Goal: Information Seeking & Learning: Learn about a topic

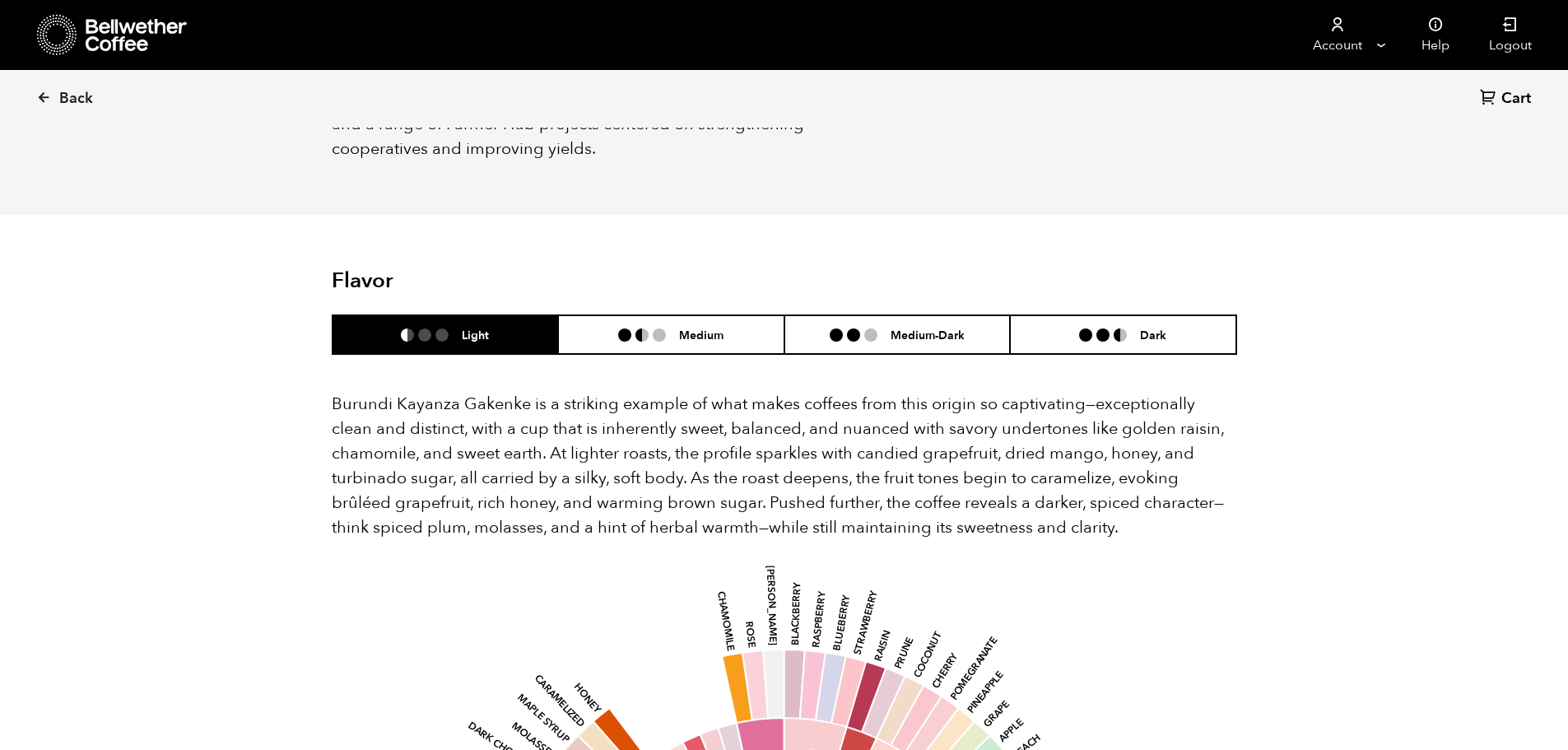
scroll to position [823, 0]
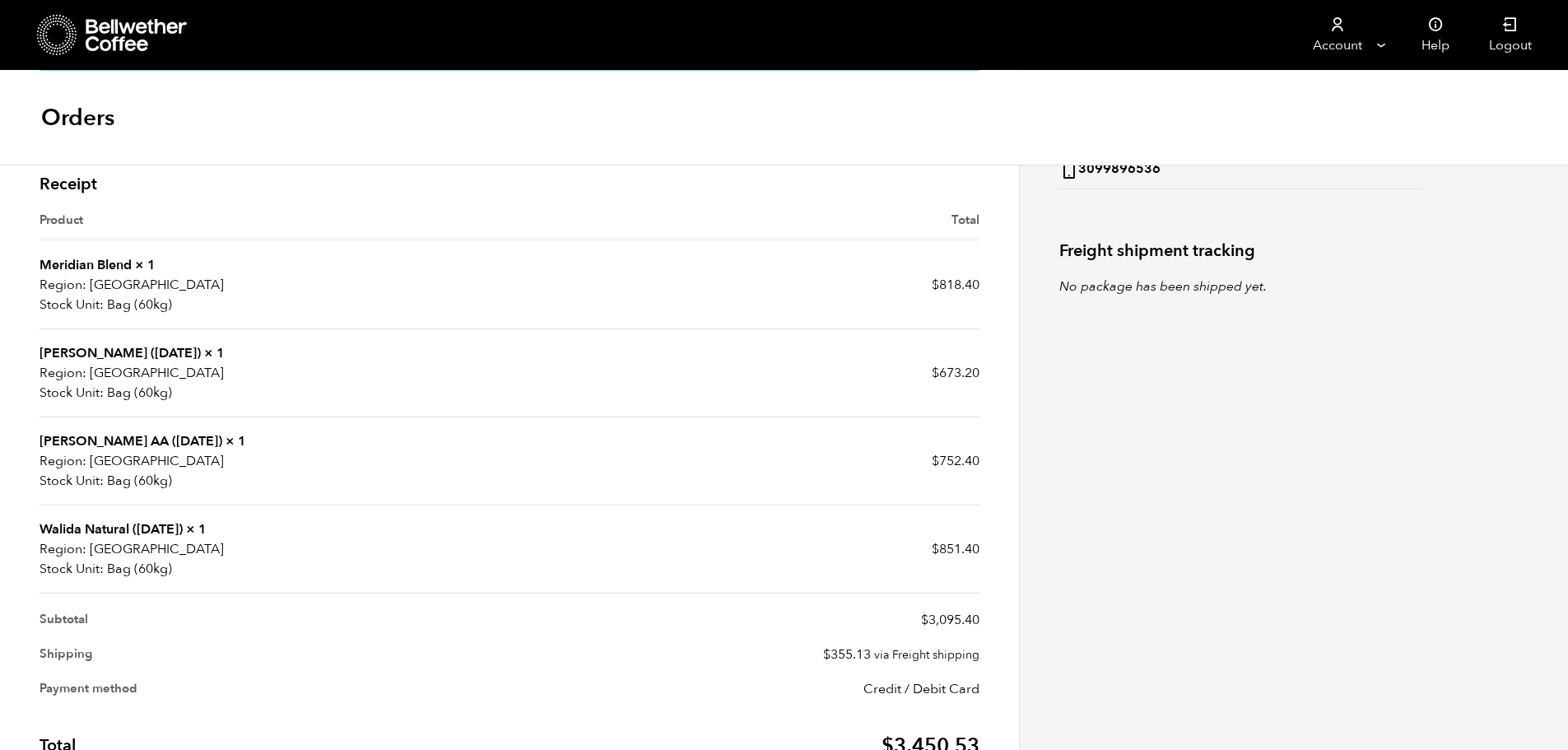
scroll to position [412, 0]
click at [106, 439] on link "Usawa Kahawa AA (FEB 25)" at bounding box center [130, 440] width 183 height 18
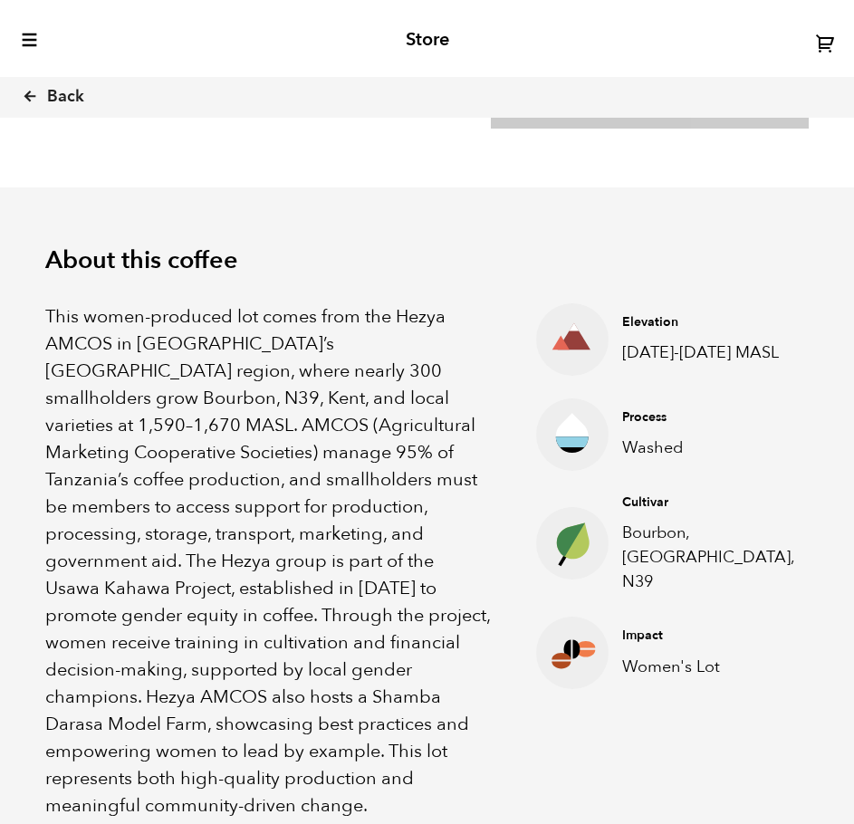
scroll to position [781, 743]
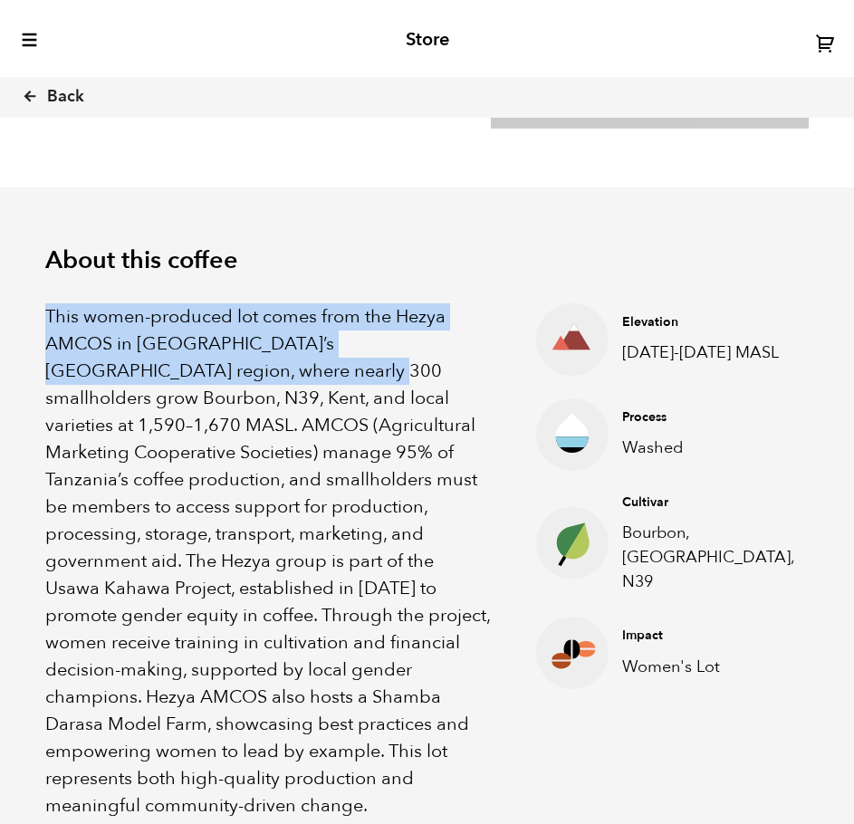
drag, startPoint x: 195, startPoint y: 370, endPoint x: 33, endPoint y: 298, distance: 177.5
click at [33, 298] on div "About this coffee This women-produced lot comes from the Hezya AMCOS in [GEOGRA…" at bounding box center [427, 532] width 854 height 690
copy p "This women-produced lot comes from the Hezya AMCOS in [GEOGRAPHIC_DATA]’s [GEOG…"
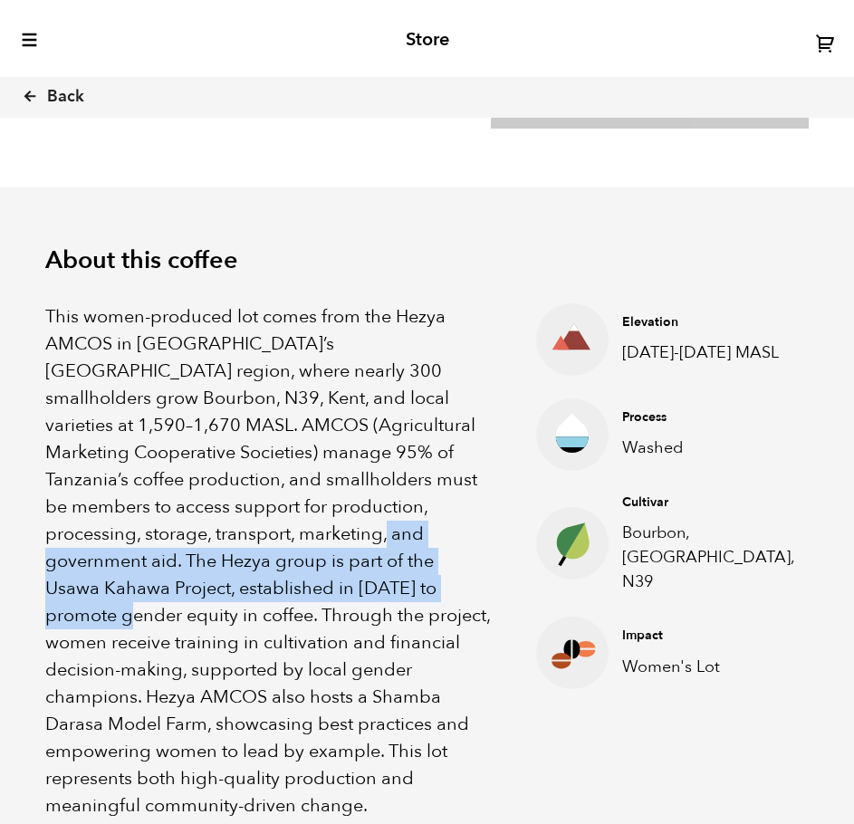
drag, startPoint x: 188, startPoint y: 533, endPoint x: 318, endPoint y: 594, distance: 142.9
click at [318, 594] on p "This women-produced lot comes from the Hezya AMCOS in [GEOGRAPHIC_DATA]’s [GEOG…" at bounding box center [267, 561] width 445 height 516
copy p "The Hezya group is part of the Usawa Kahawa Project, established in [DATE] to p…"
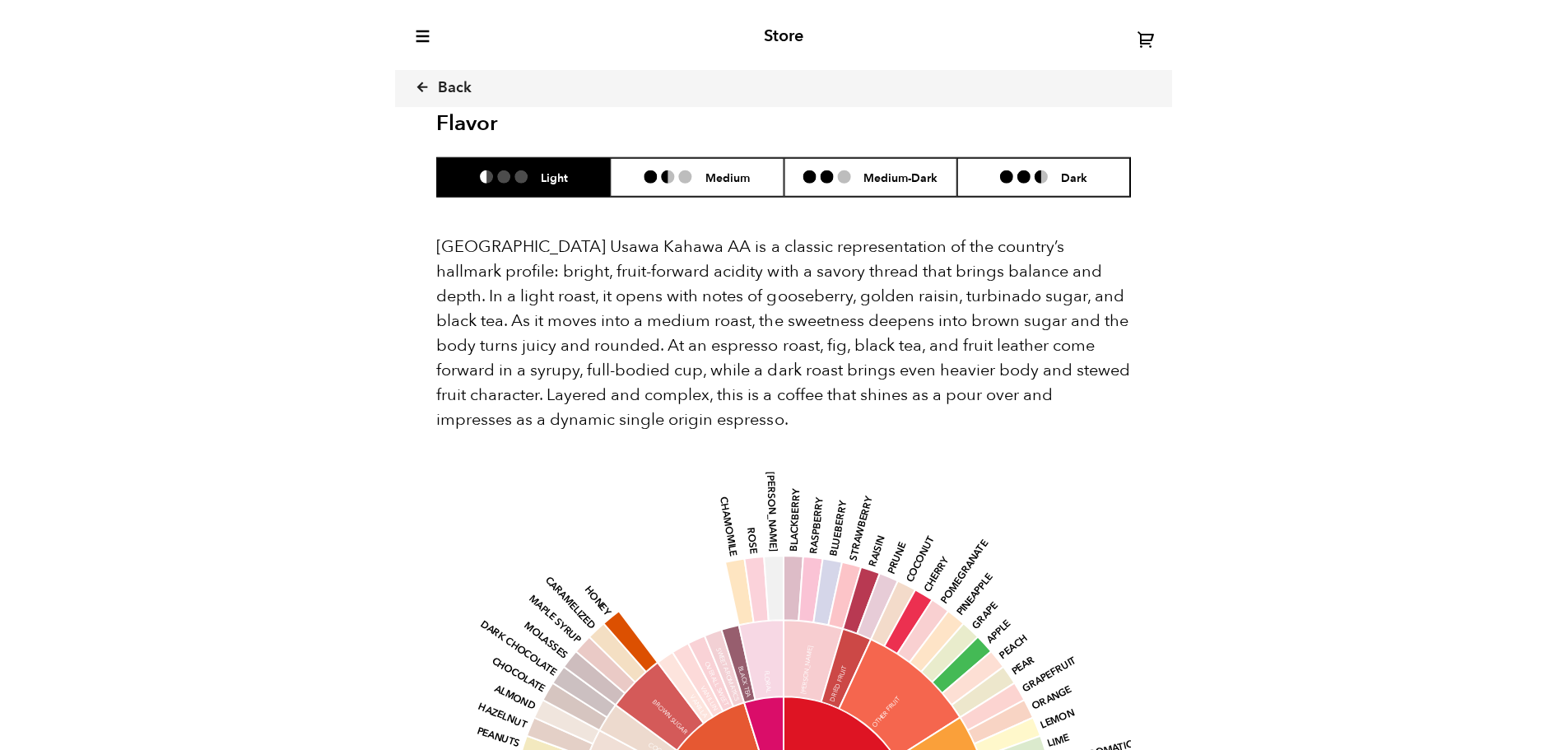
scroll to position [716, 877]
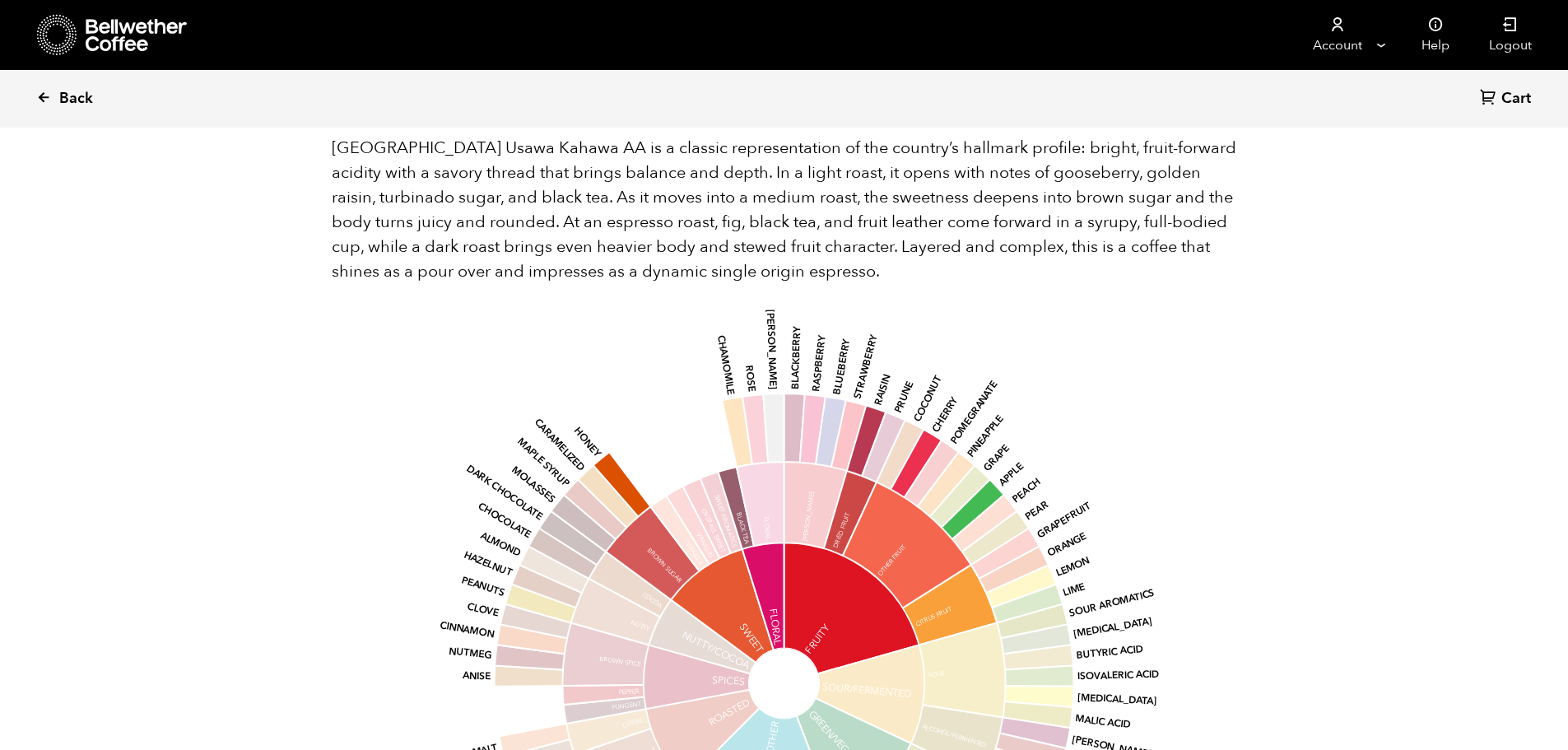
click at [43, 95] on icon at bounding box center [44, 97] width 15 height 15
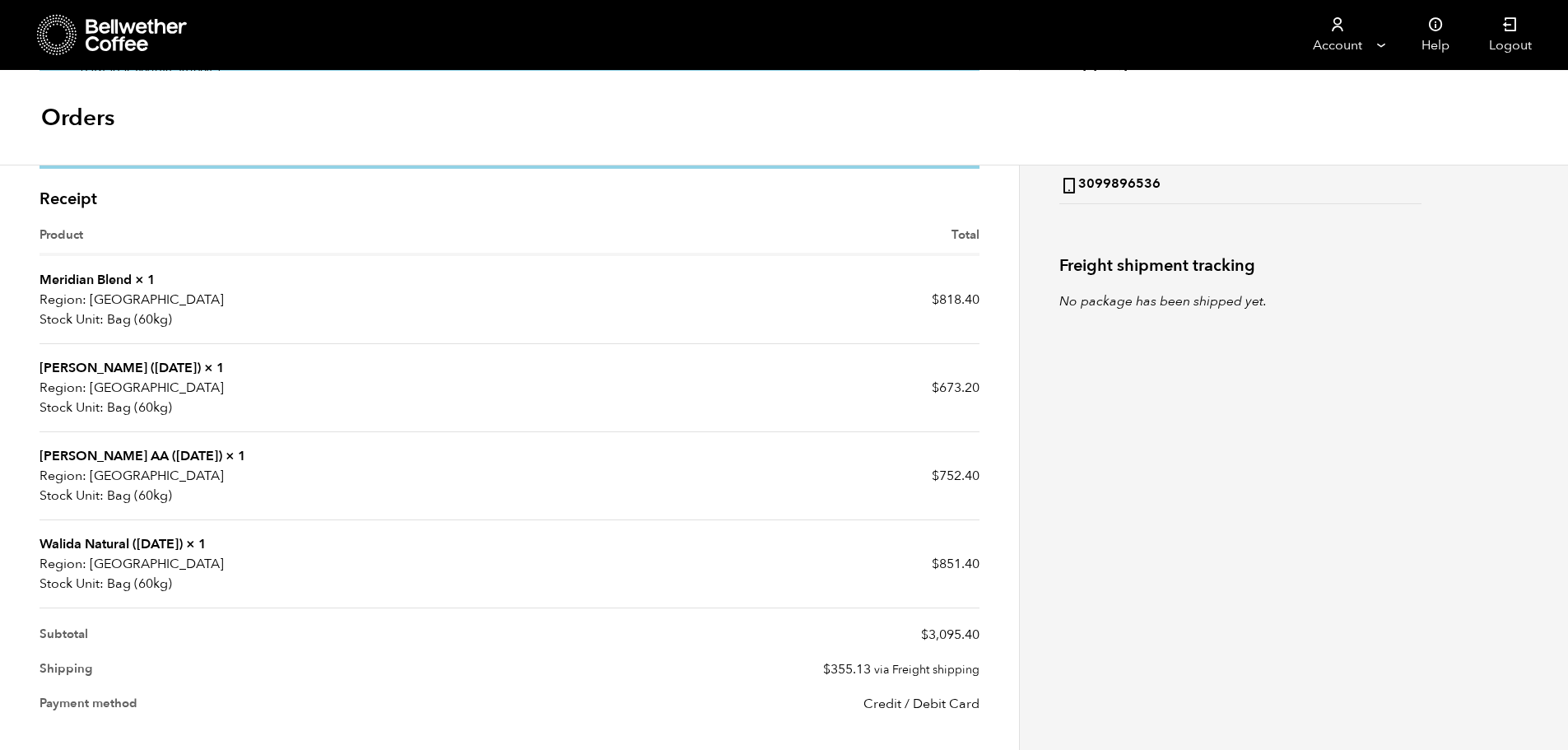
scroll to position [355, 0]
